Goal: Task Accomplishment & Management: Manage account settings

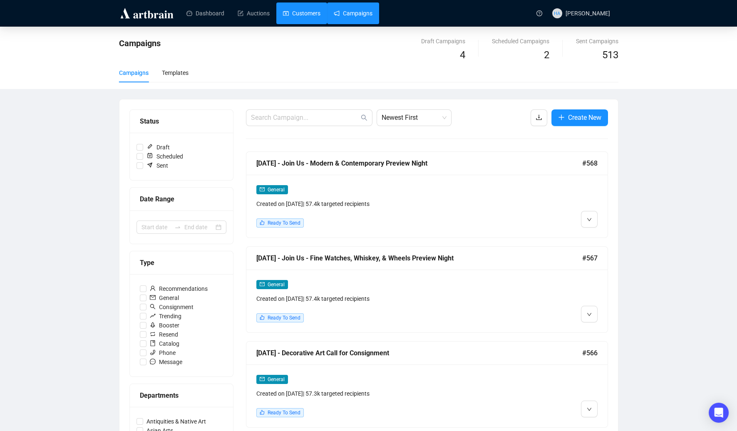
click at [303, 14] on link "Customers" at bounding box center [301, 13] width 37 height 22
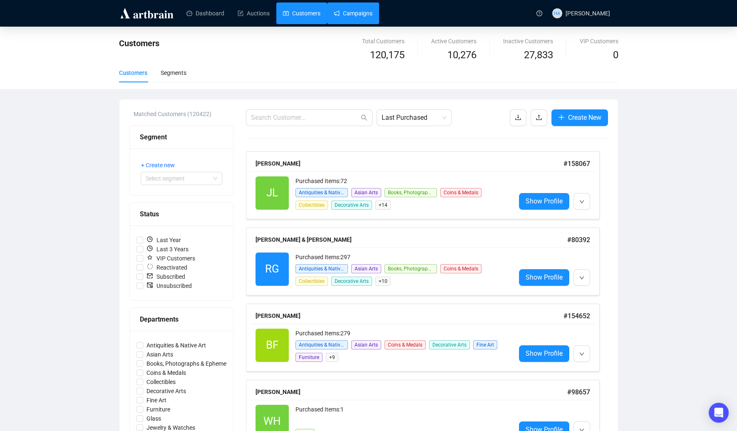
click at [368, 12] on link "Campaigns" at bounding box center [353, 13] width 39 height 22
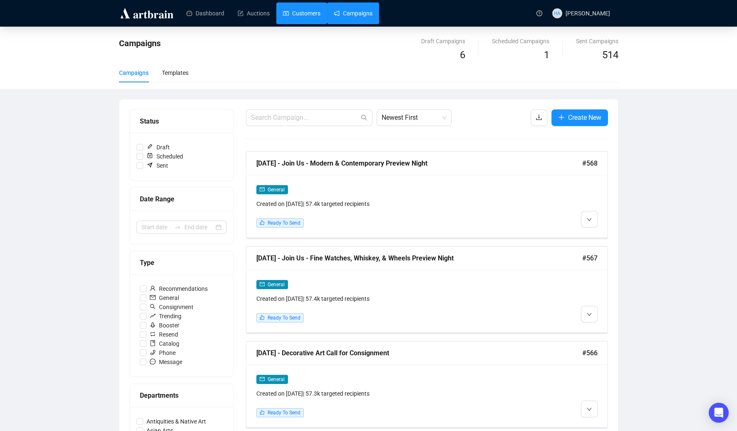
click at [311, 13] on link "Customers" at bounding box center [301, 13] width 37 height 22
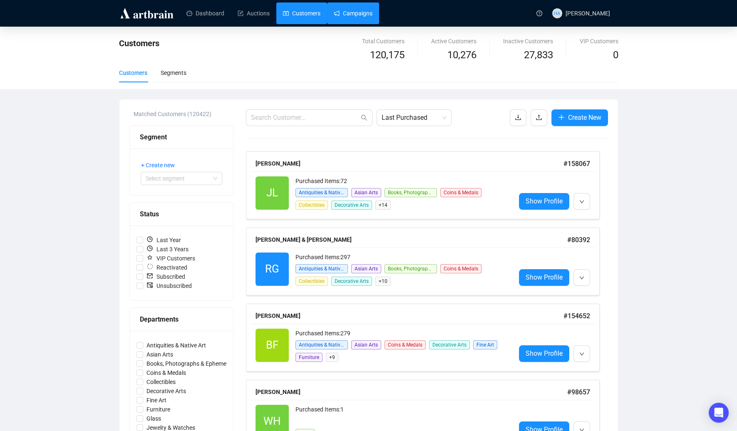
click at [363, 11] on link "Campaigns" at bounding box center [353, 13] width 39 height 22
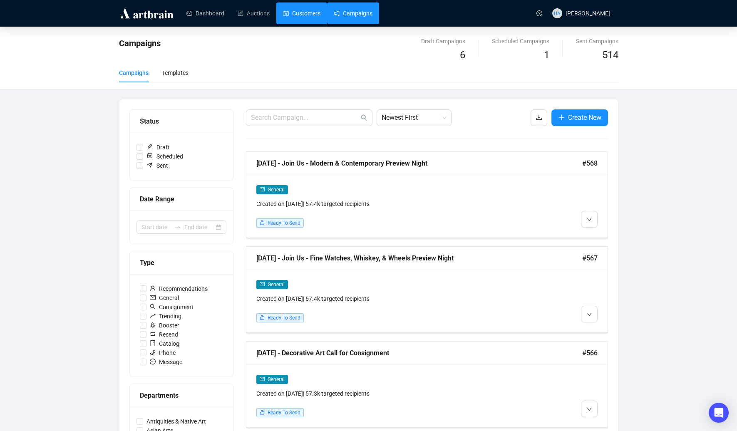
click at [304, 15] on link "Customers" at bounding box center [301, 13] width 37 height 22
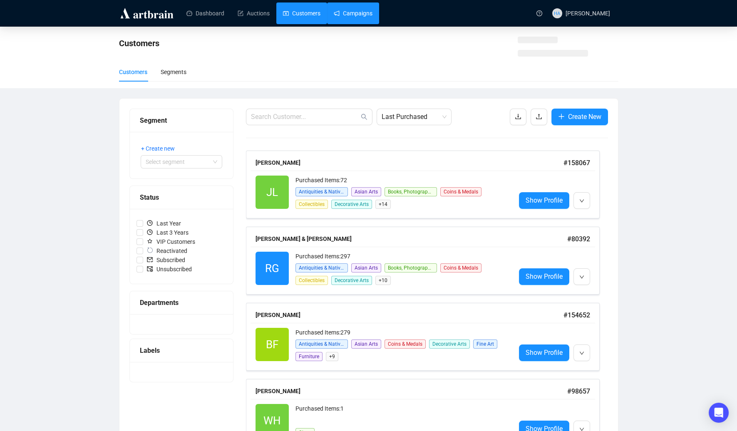
click at [347, 14] on link "Campaigns" at bounding box center [353, 13] width 39 height 22
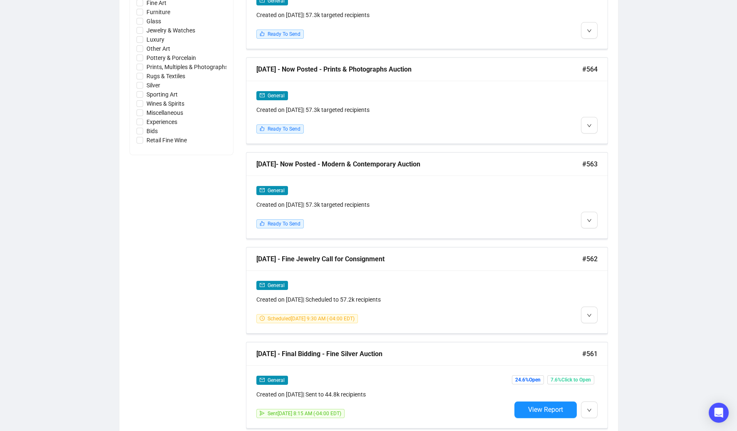
scroll to position [474, 0]
click at [604, 236] on span "Edit" at bounding box center [602, 236] width 10 height 7
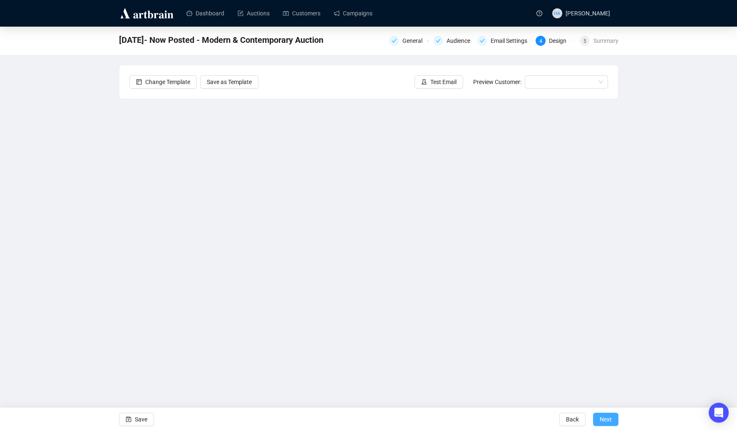
click at [604, 421] on span "Next" at bounding box center [605, 419] width 12 height 23
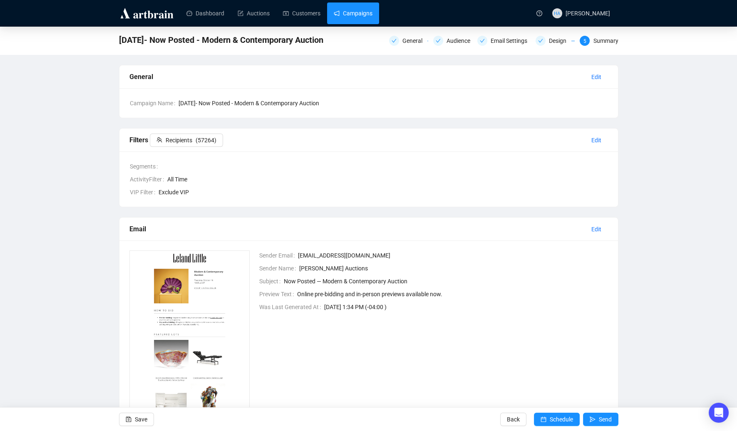
click at [353, 15] on link "Campaigns" at bounding box center [353, 13] width 39 height 22
